Goal: Communication & Community: Answer question/provide support

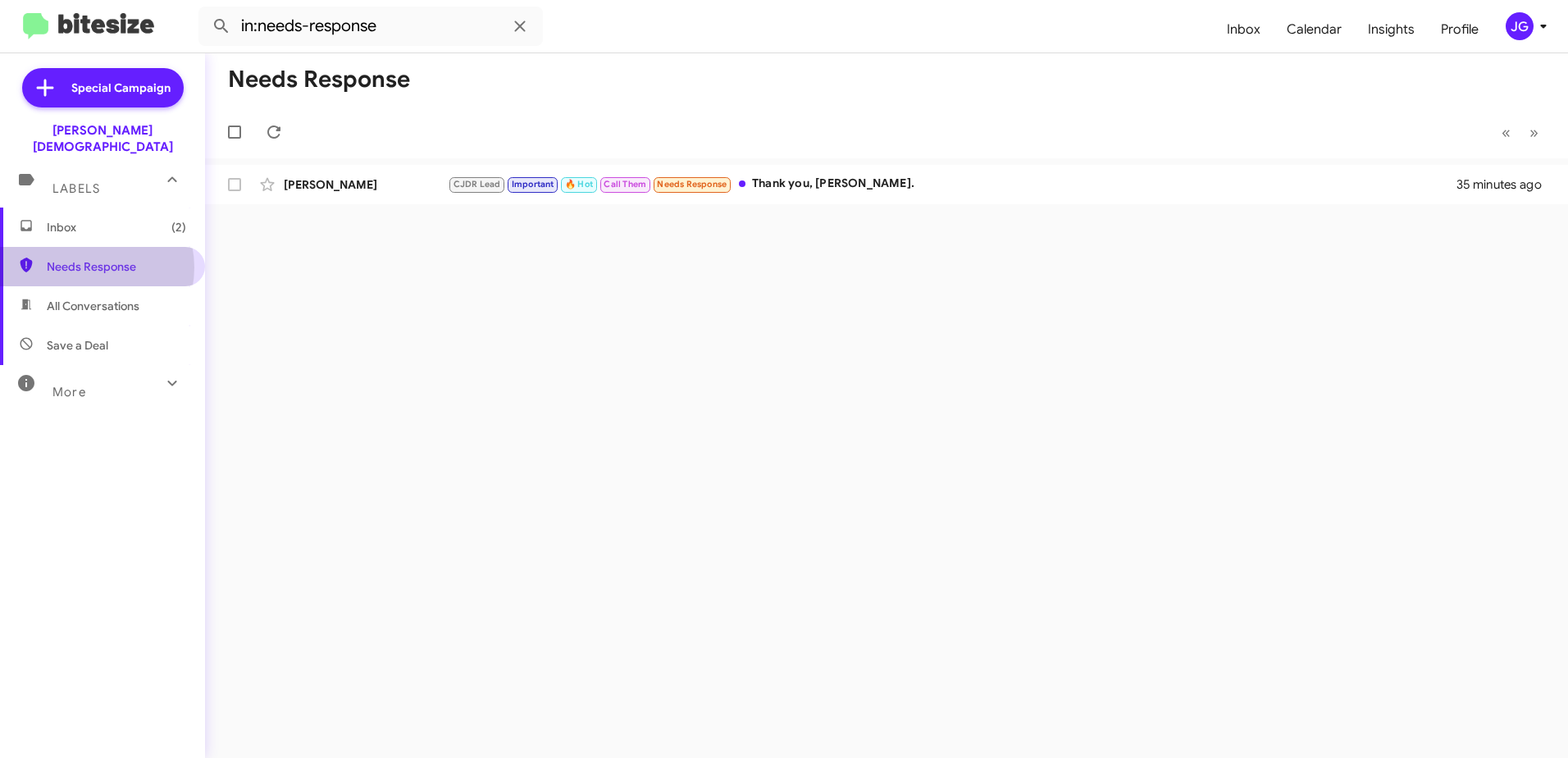
click at [87, 258] on span "Needs Response" at bounding box center [117, 266] width 140 height 16
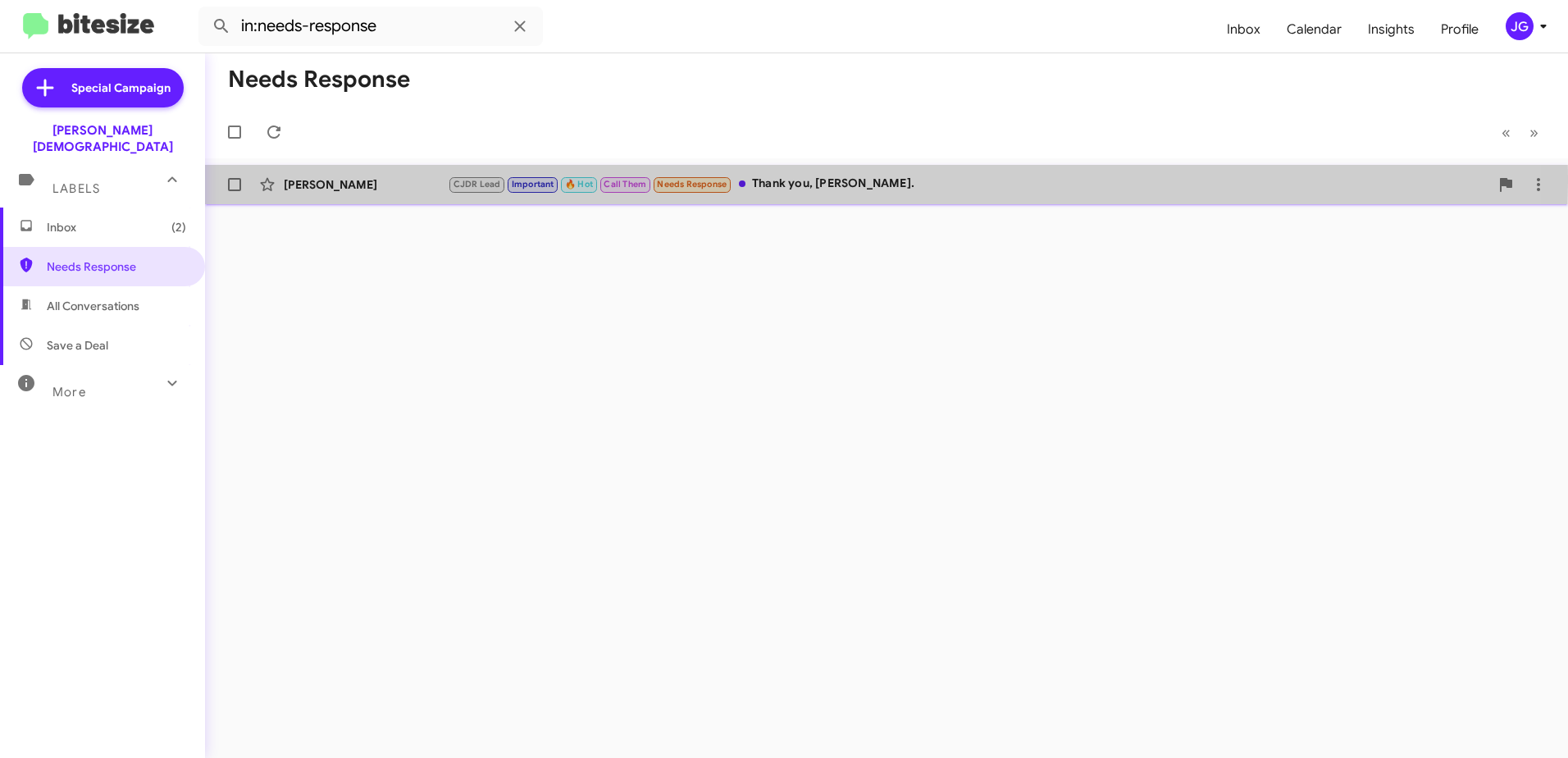
click at [305, 182] on div "[PERSON_NAME]" at bounding box center [365, 184] width 164 height 16
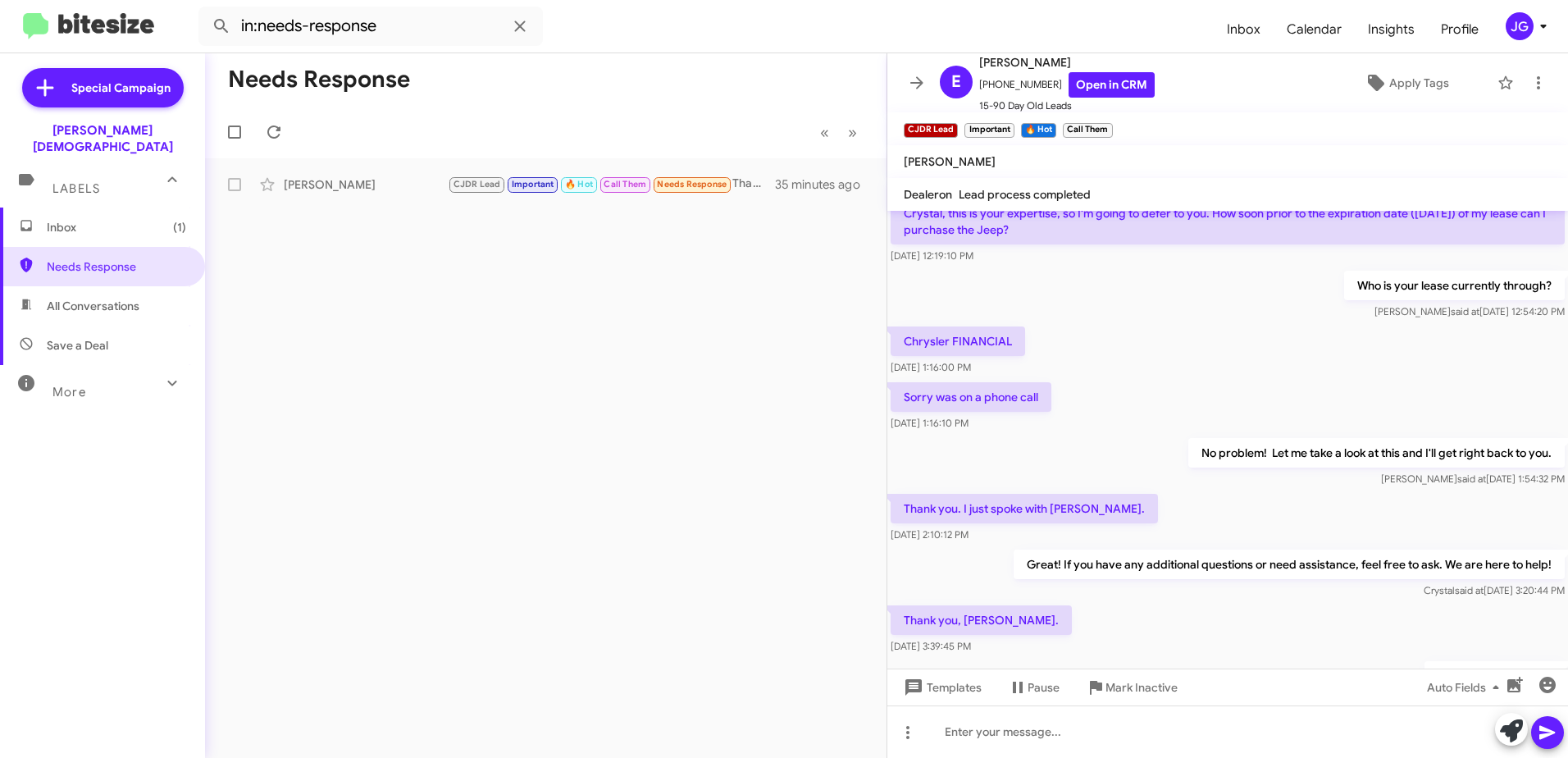
scroll to position [361, 0]
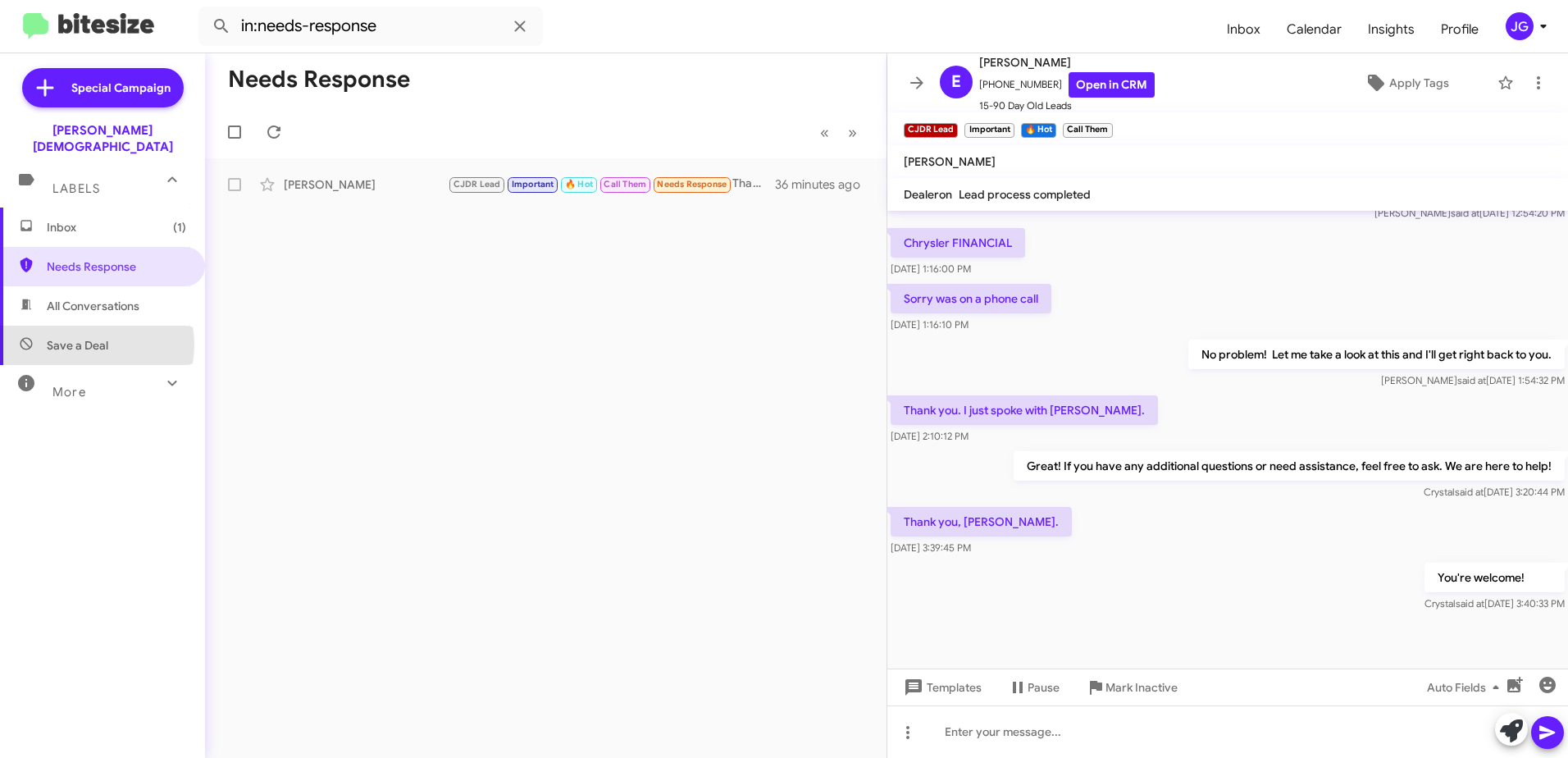
click at [87, 337] on span "Save a Deal" at bounding box center [77, 345] width 61 height 16
type input "in:not-interested"
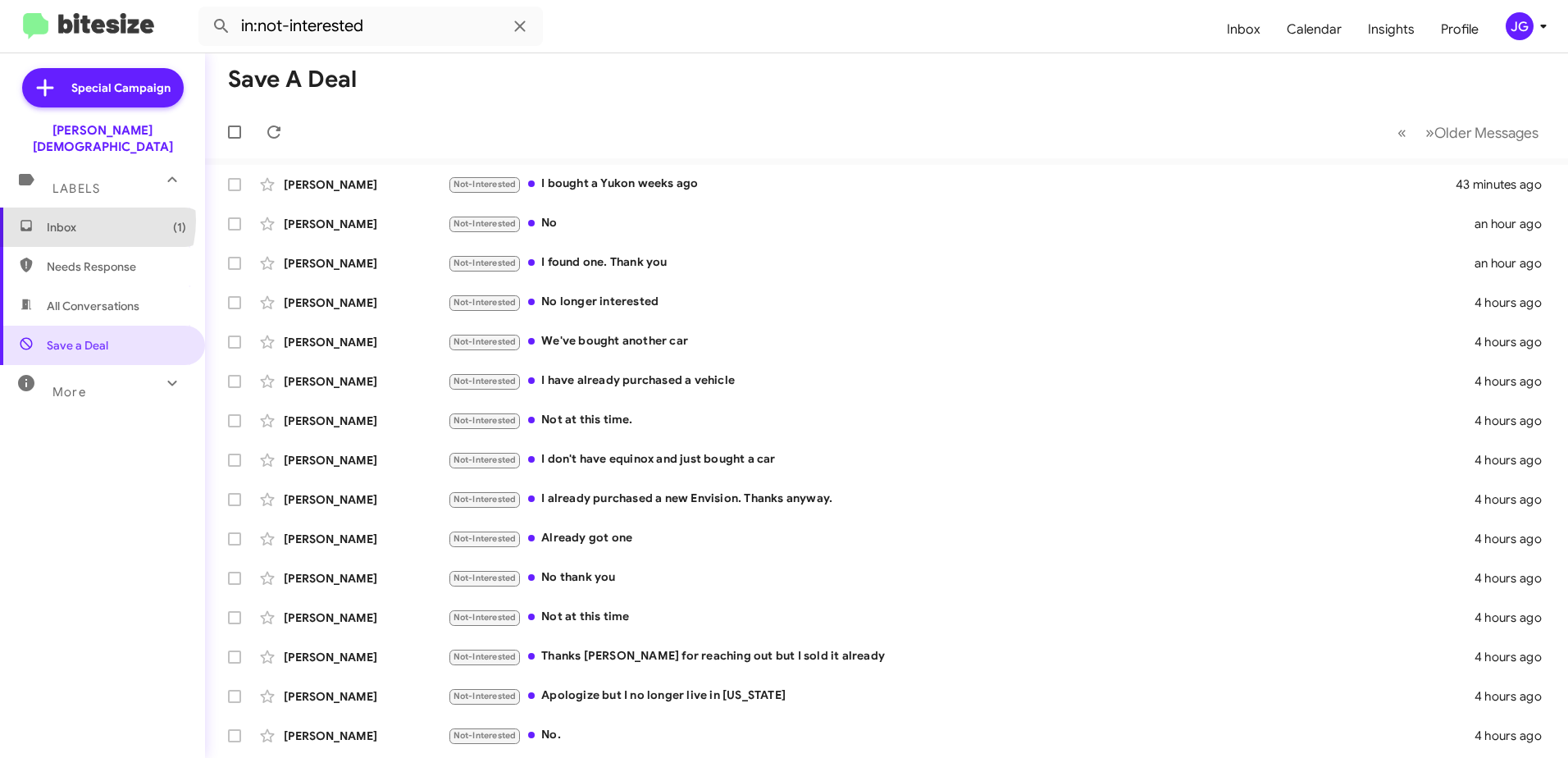
click at [85, 219] on span "Inbox (1)" at bounding box center [117, 226] width 140 height 16
